Goal: Information Seeking & Learning: Learn about a topic

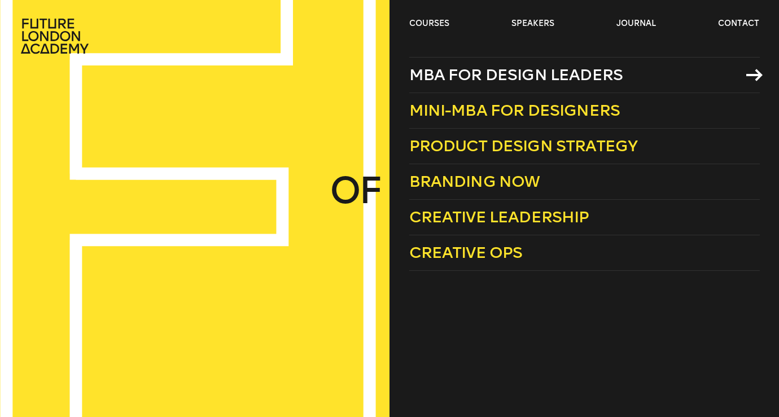
click at [461, 78] on span "MBA for Design Leaders" at bounding box center [516, 74] width 214 height 19
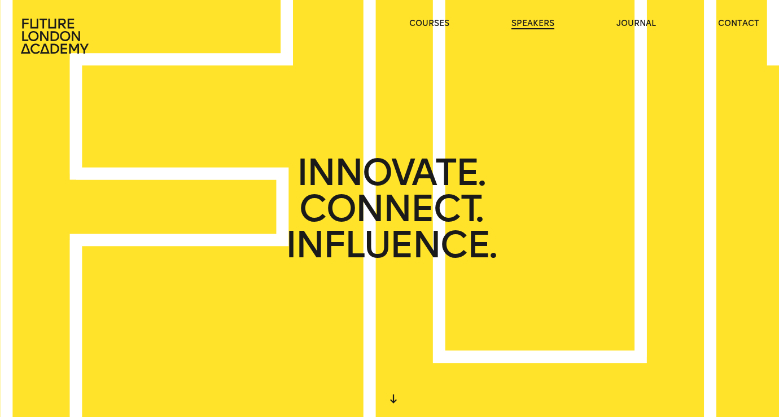
click at [543, 25] on link "speakers" at bounding box center [533, 23] width 43 height 11
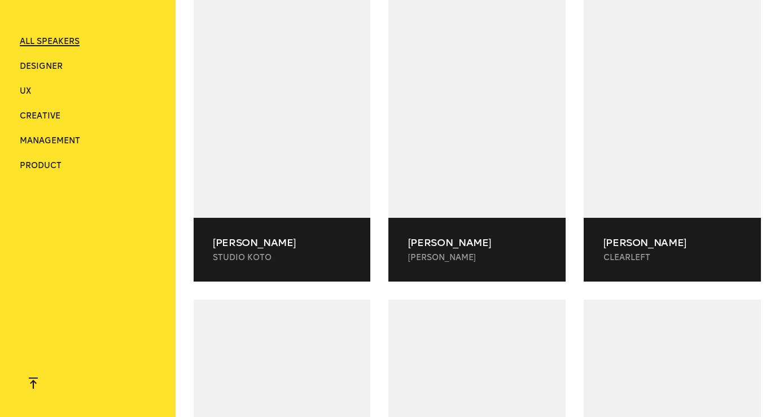
scroll to position [7524, 0]
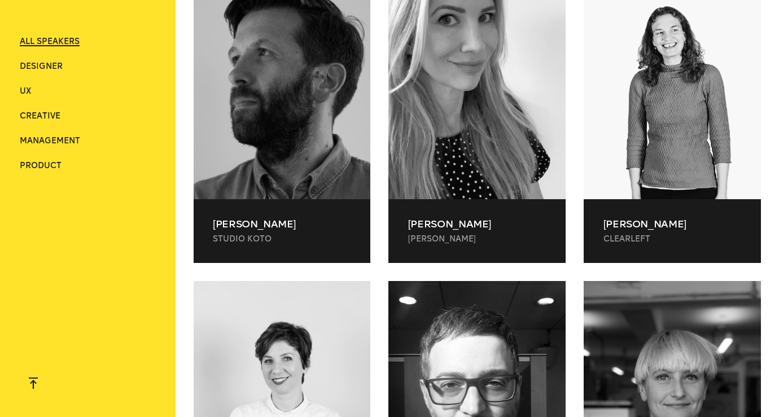
click at [30, 71] on li "Designer" at bounding box center [88, 66] width 137 height 11
click at [37, 66] on span "Designer" at bounding box center [41, 67] width 43 height 10
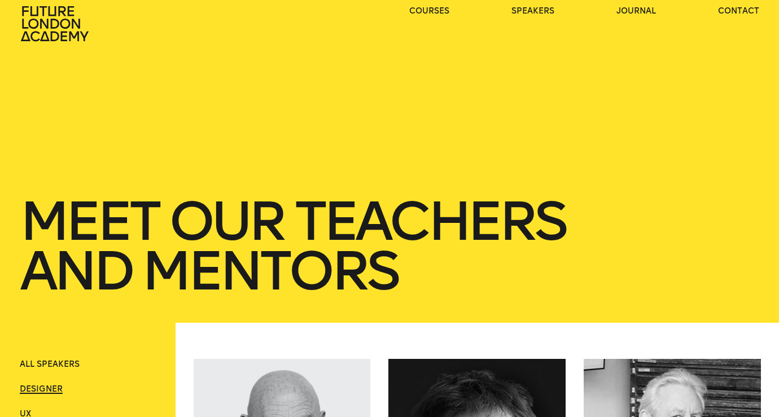
scroll to position [0, 0]
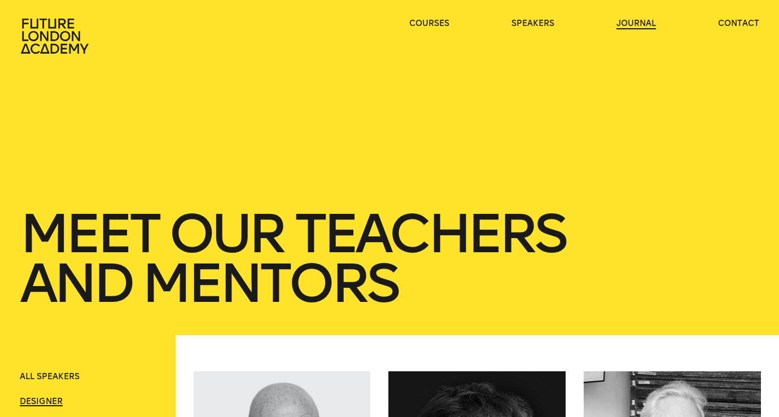
click at [641, 23] on link "journal" at bounding box center [637, 23] width 40 height 11
click at [635, 21] on link "journal" at bounding box center [637, 23] width 40 height 11
click at [636, 24] on link "journal" at bounding box center [637, 23] width 40 height 11
click at [537, 17] on header "courses speakers journal contact" at bounding box center [389, 27] width 779 height 54
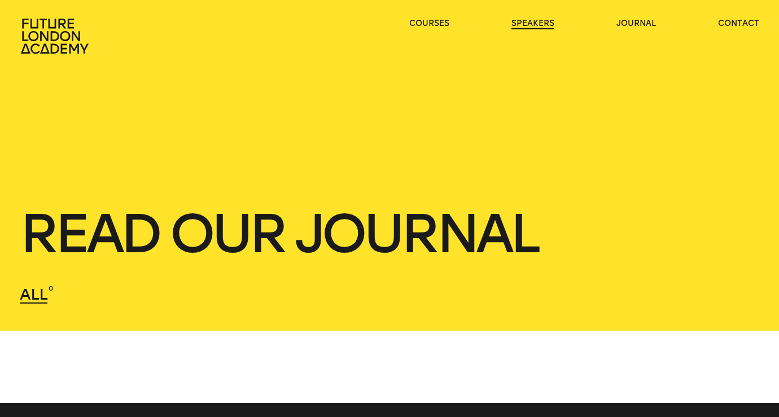
click at [537, 23] on link "speakers" at bounding box center [533, 23] width 43 height 11
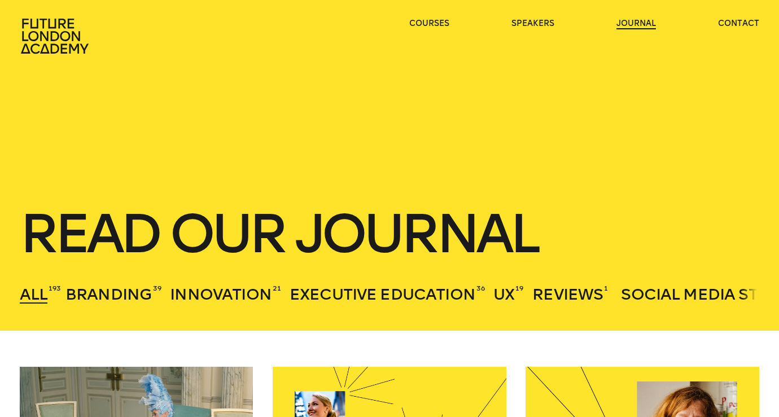
click at [635, 23] on link "journal" at bounding box center [637, 23] width 40 height 11
click at [539, 19] on link "speakers" at bounding box center [533, 23] width 43 height 11
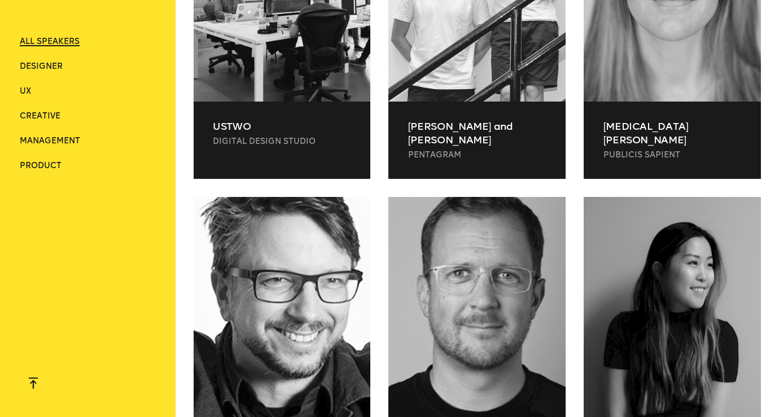
scroll to position [1646, 0]
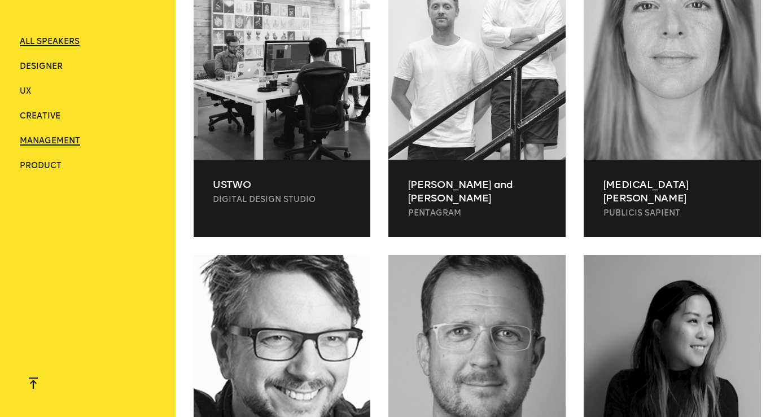
click at [58, 142] on span "Management" at bounding box center [50, 141] width 60 height 10
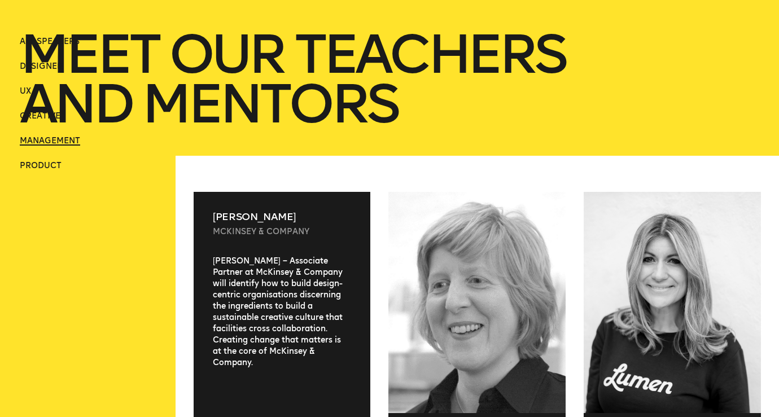
scroll to position [0, 0]
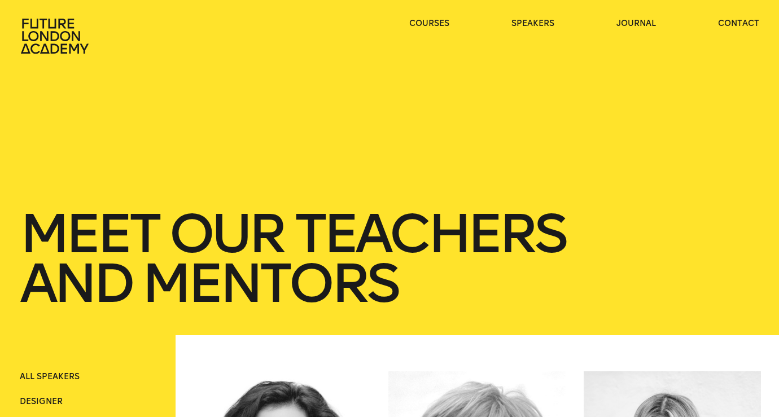
click at [447, 30] on ul "courses speakers journal contact" at bounding box center [584, 36] width 351 height 36
click at [531, 27] on link "speakers" at bounding box center [533, 23] width 43 height 11
click at [630, 27] on link "journal" at bounding box center [637, 23] width 40 height 11
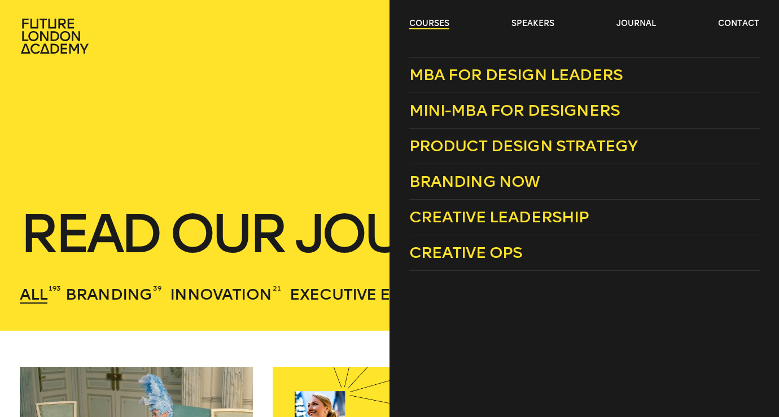
click at [433, 27] on link "courses" at bounding box center [429, 23] width 40 height 11
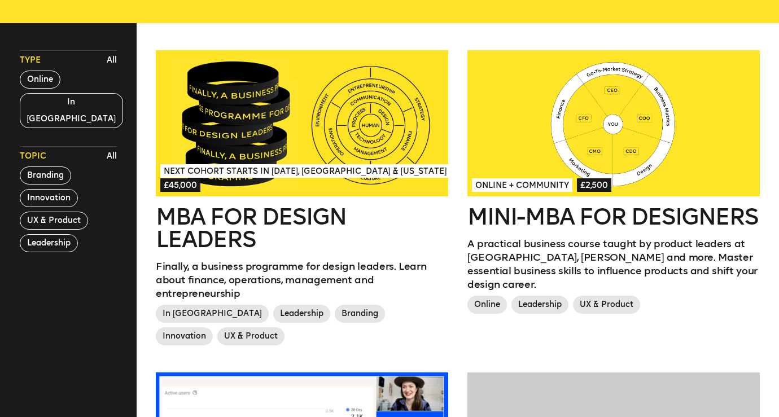
scroll to position [291, 0]
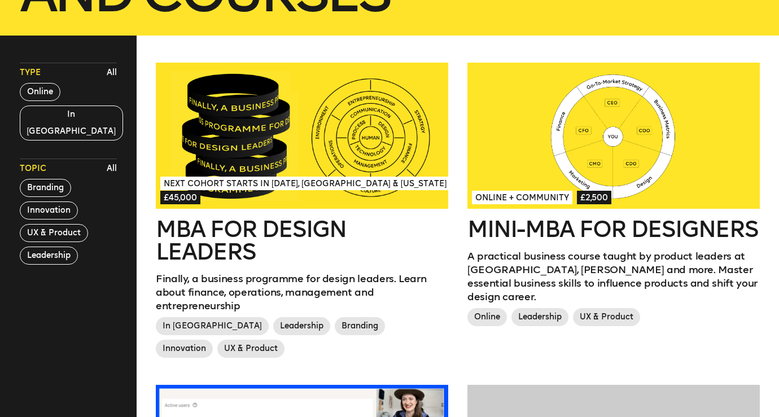
click at [584, 147] on div at bounding box center [613, 136] width 292 height 146
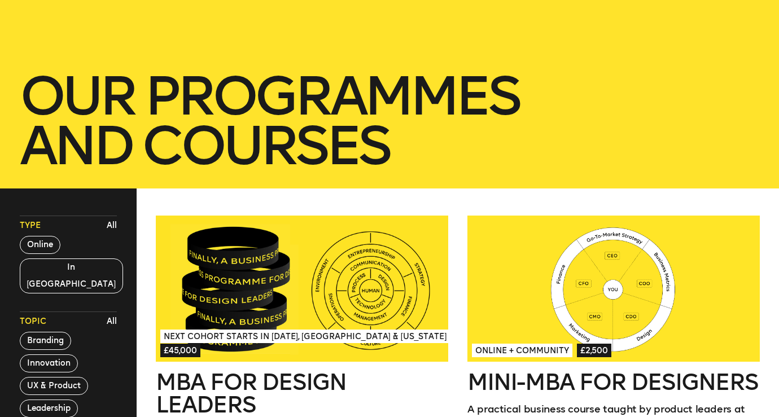
scroll to position [0, 0]
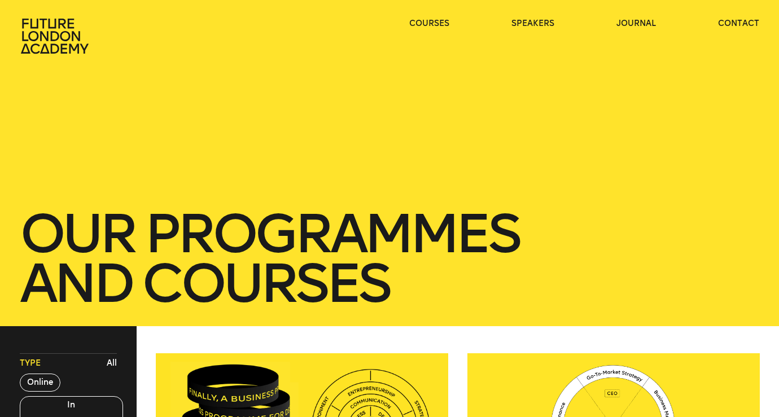
click at [32, 33] on icon at bounding box center [56, 36] width 72 height 36
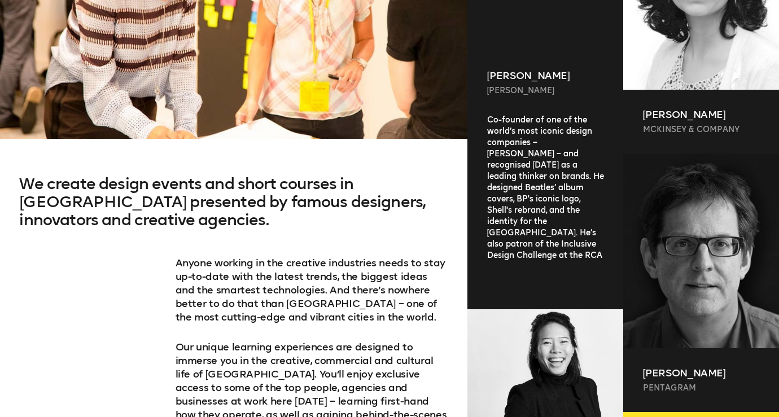
scroll to position [515, 0]
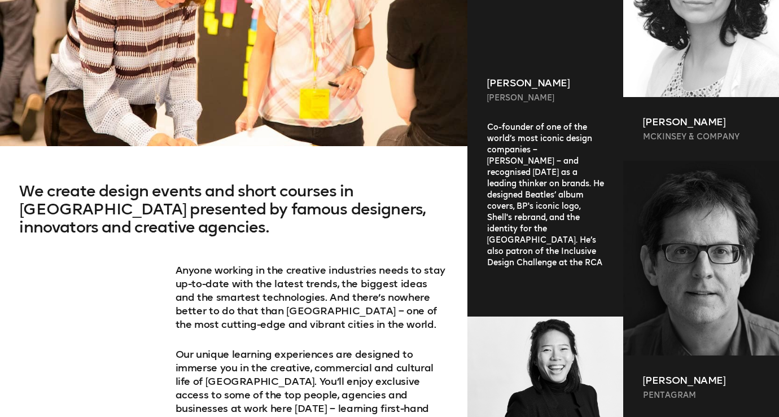
click at [526, 264] on div "Co-founder of one of the world’s most iconic design companies – Wolff Olins – a…" at bounding box center [545, 210] width 156 height 177
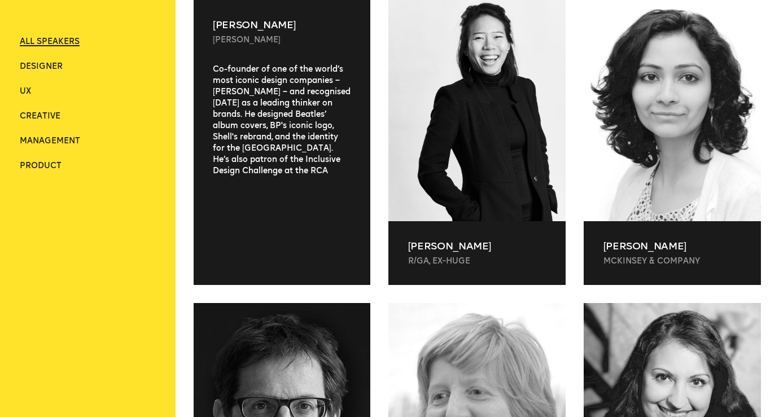
click at [312, 252] on div "Co-founder of one of the world’s most iconic design companies – Wolff Olins – a…" at bounding box center [282, 165] width 177 height 203
click at [303, 212] on div "Co-founder of one of the world’s most iconic design companies – Wolff Olins – a…" at bounding box center [282, 165] width 177 height 203
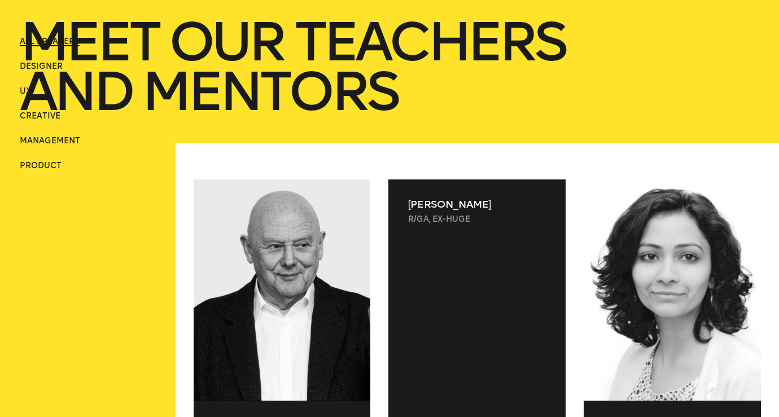
scroll to position [0, 0]
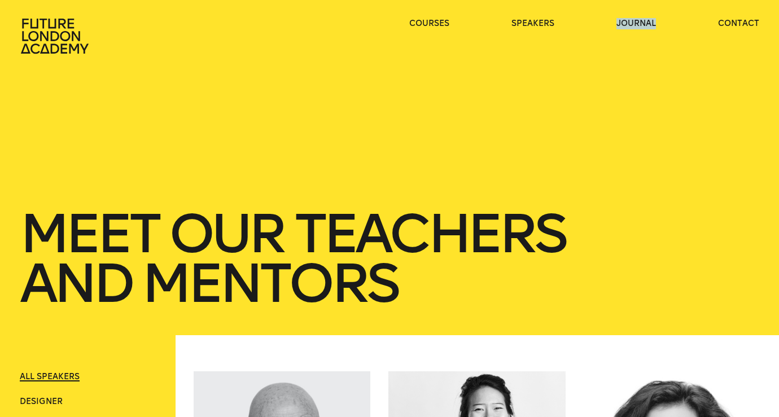
drag, startPoint x: 607, startPoint y: 24, endPoint x: 679, endPoint y: 24, distance: 71.7
click at [679, 24] on ul "courses speakers journal contact" at bounding box center [584, 36] width 351 height 36
copy link "journal"
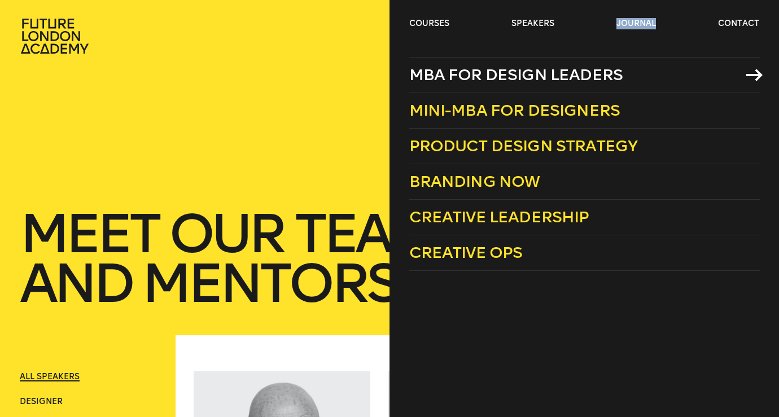
click at [433, 73] on span "MBA for Design Leaders" at bounding box center [516, 74] width 214 height 19
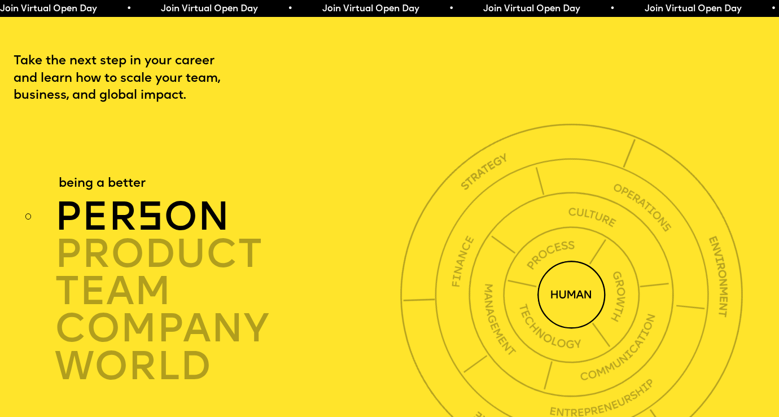
scroll to position [2733, 0]
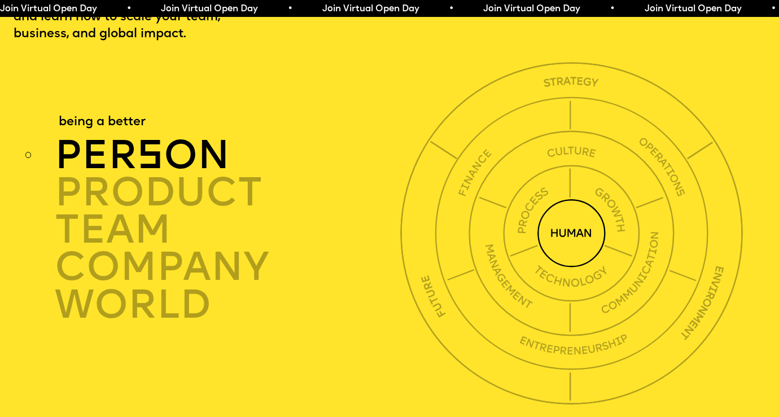
click at [571, 224] on img at bounding box center [571, 233] width 68 height 68
click at [575, 226] on img at bounding box center [571, 233] width 68 height 68
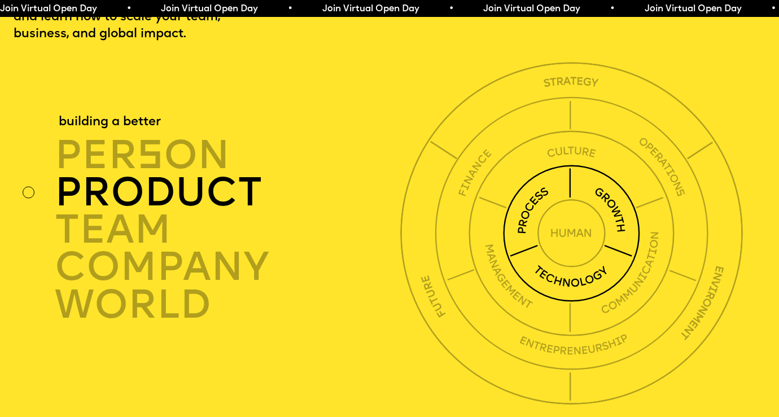
click at [214, 180] on div "product" at bounding box center [230, 192] width 351 height 37
click at [215, 176] on div "product" at bounding box center [230, 192] width 351 height 37
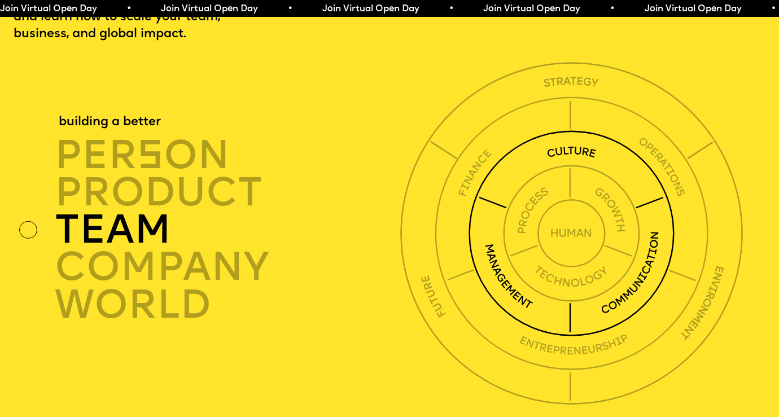
click at [160, 214] on div "TEAM" at bounding box center [230, 230] width 351 height 37
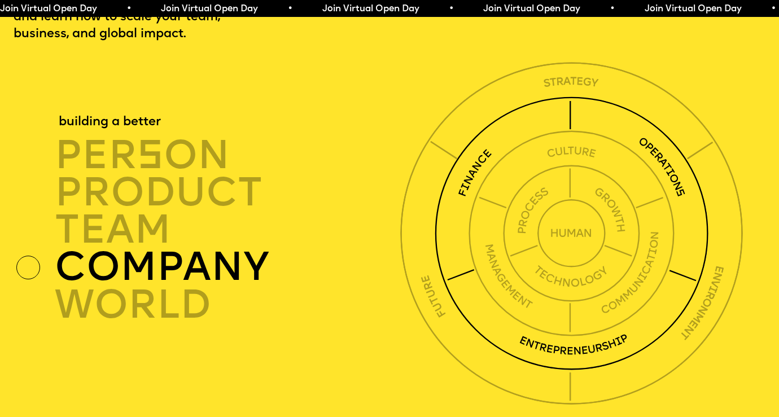
click at [156, 250] on div "company" at bounding box center [230, 268] width 351 height 37
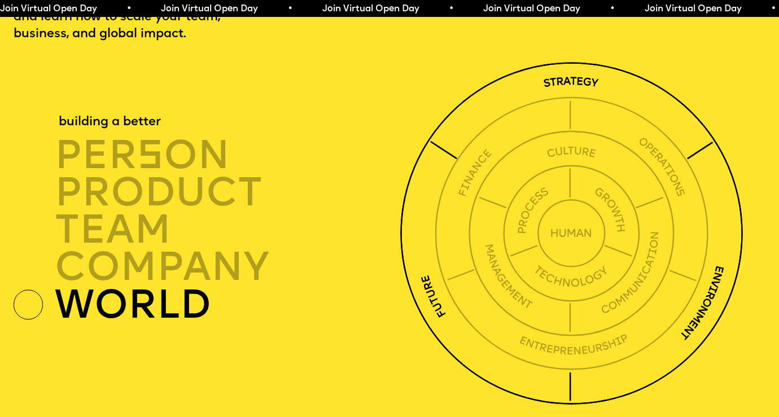
click at [157, 287] on div "world" at bounding box center [230, 305] width 351 height 37
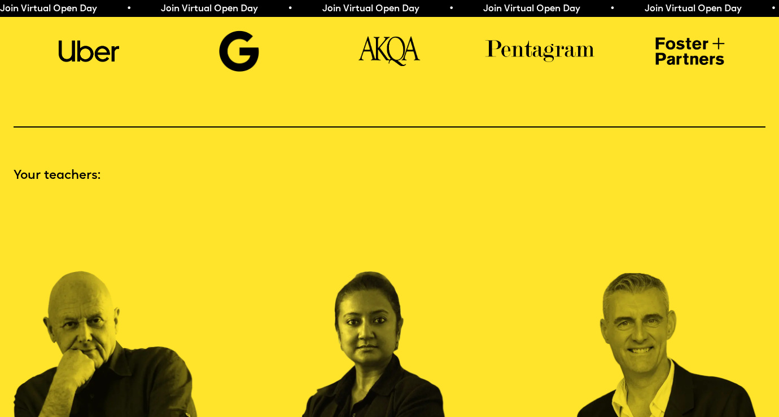
scroll to position [1186, 0]
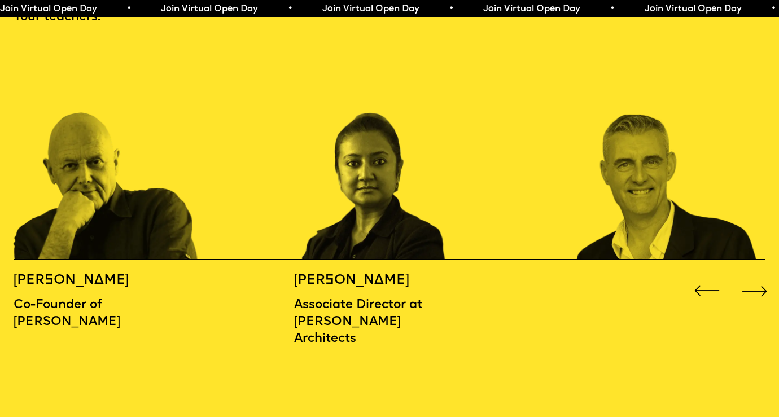
click at [374, 237] on img "2 / 16" at bounding box center [387, 151] width 187 height 218
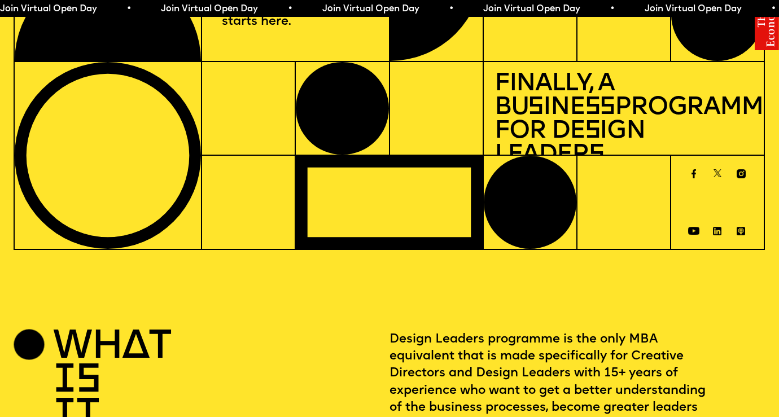
scroll to position [0, 0]
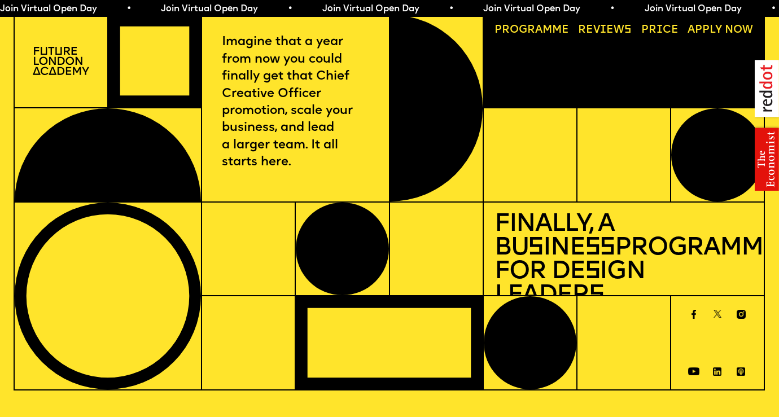
click at [541, 29] on span "a" at bounding box center [538, 30] width 7 height 11
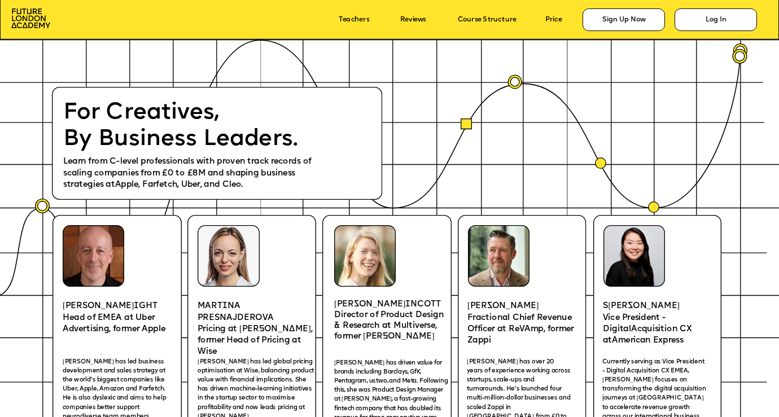
scroll to position [1512, 0]
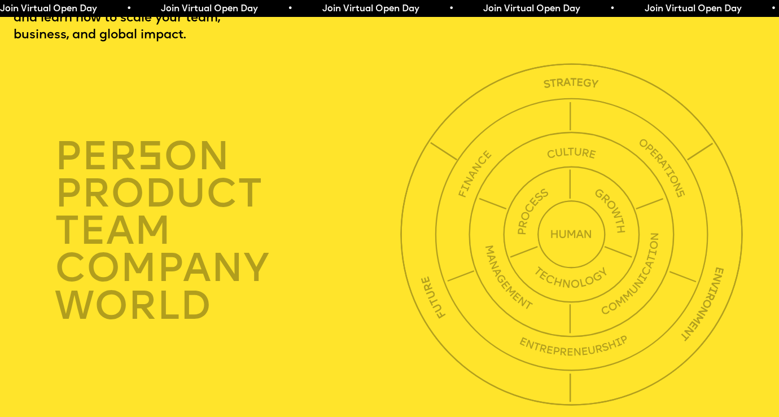
scroll to position [2730, 0]
